Goal: Task Accomplishment & Management: Manage account settings

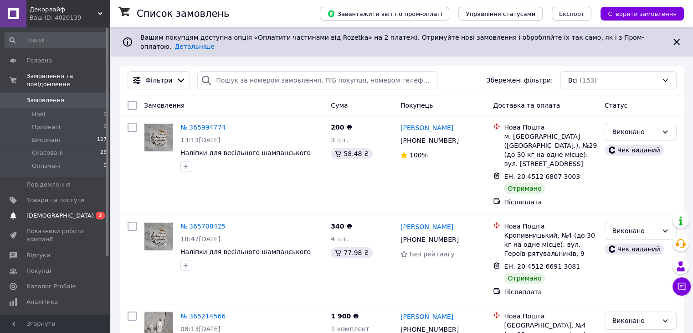
click at [35, 211] on span "[DEMOGRAPHIC_DATA]" at bounding box center [59, 215] width 67 height 8
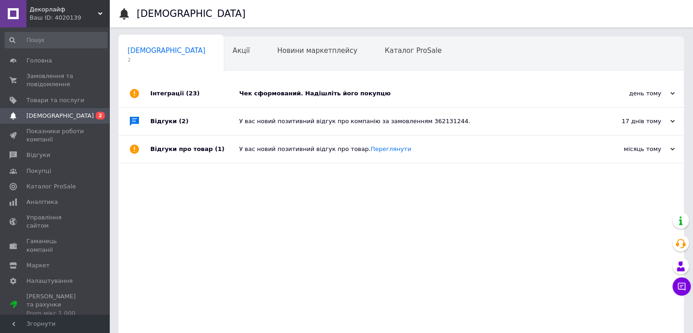
click at [263, 89] on div "Чек сформований. Надішліть його покупцю" at bounding box center [411, 93] width 344 height 8
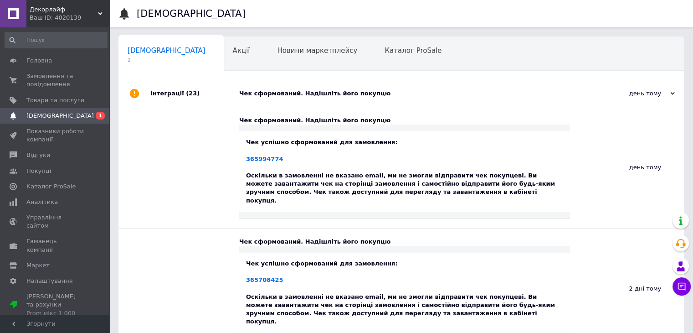
click at [263, 89] on div "Чек сформований. Надішліть його покупцю" at bounding box center [411, 93] width 344 height 8
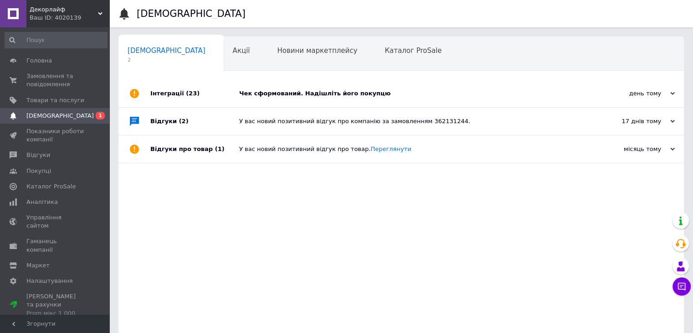
click at [53, 115] on span "[DEMOGRAPHIC_DATA]" at bounding box center [59, 116] width 67 height 8
click at [270, 91] on div "Чек сформований. Надішліть його покупцю" at bounding box center [411, 93] width 344 height 8
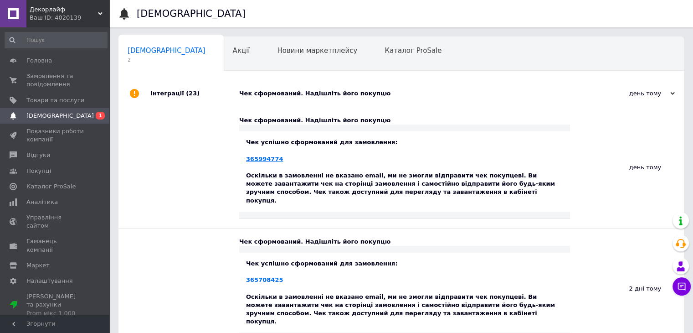
click at [266, 158] on link "365994774" at bounding box center [264, 158] width 37 height 7
